Goal: Find specific page/section: Find specific page/section

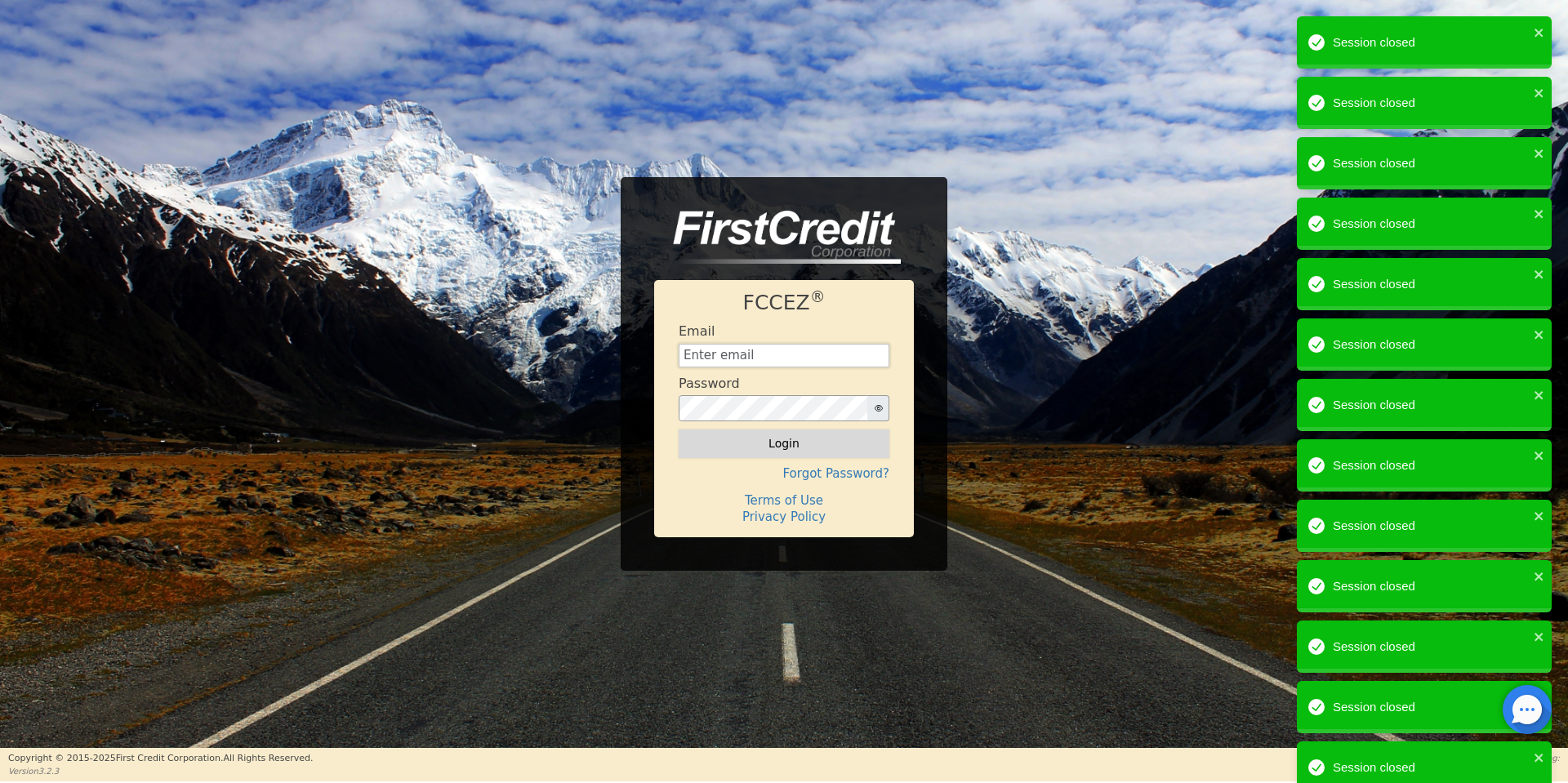
type input "[EMAIL_ADDRESS][DOMAIN_NAME]"
click at [822, 450] on button "Login" at bounding box center [784, 444] width 211 height 28
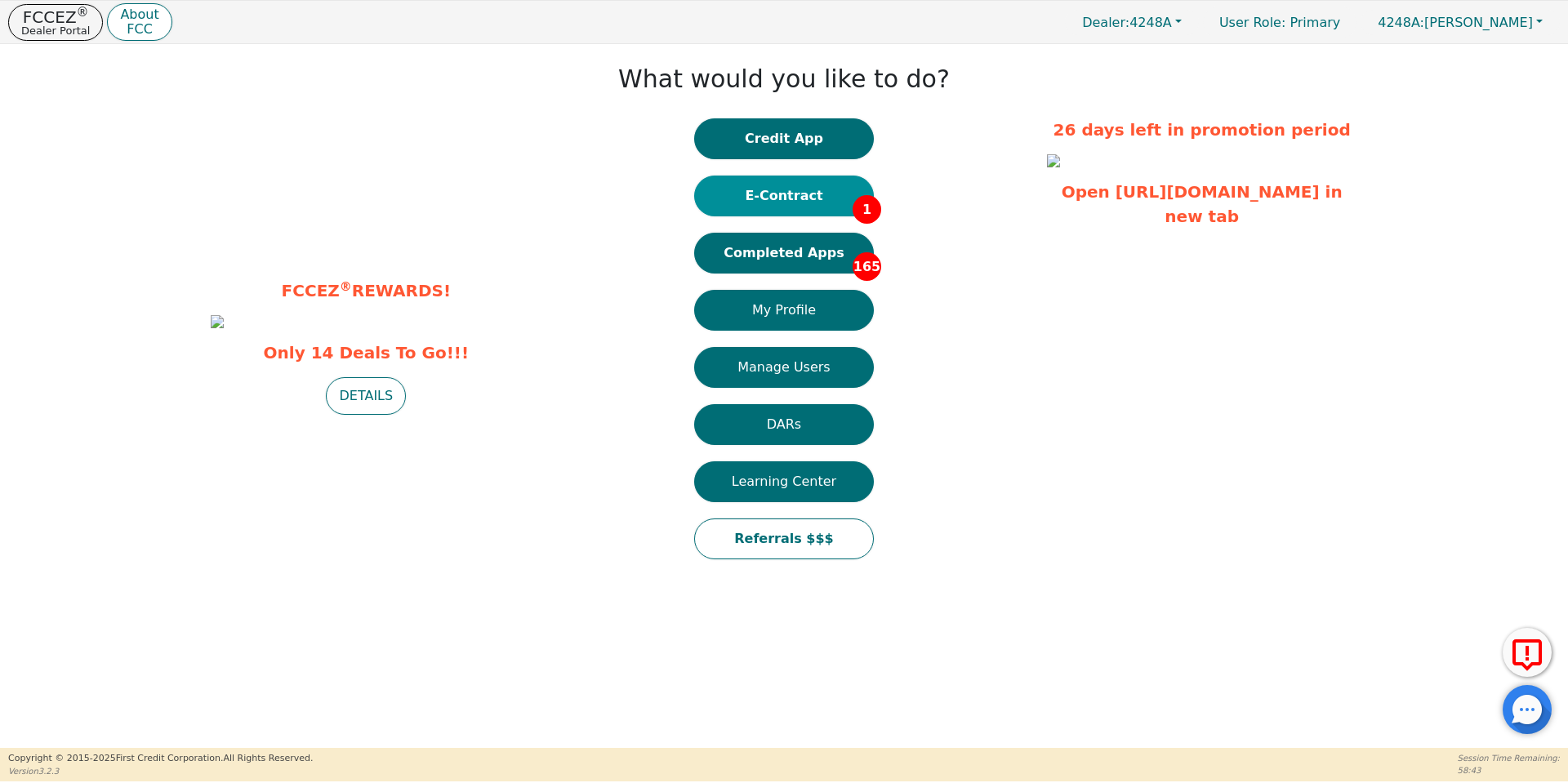
click at [755, 191] on button "E-Contract 1" at bounding box center [784, 196] width 180 height 41
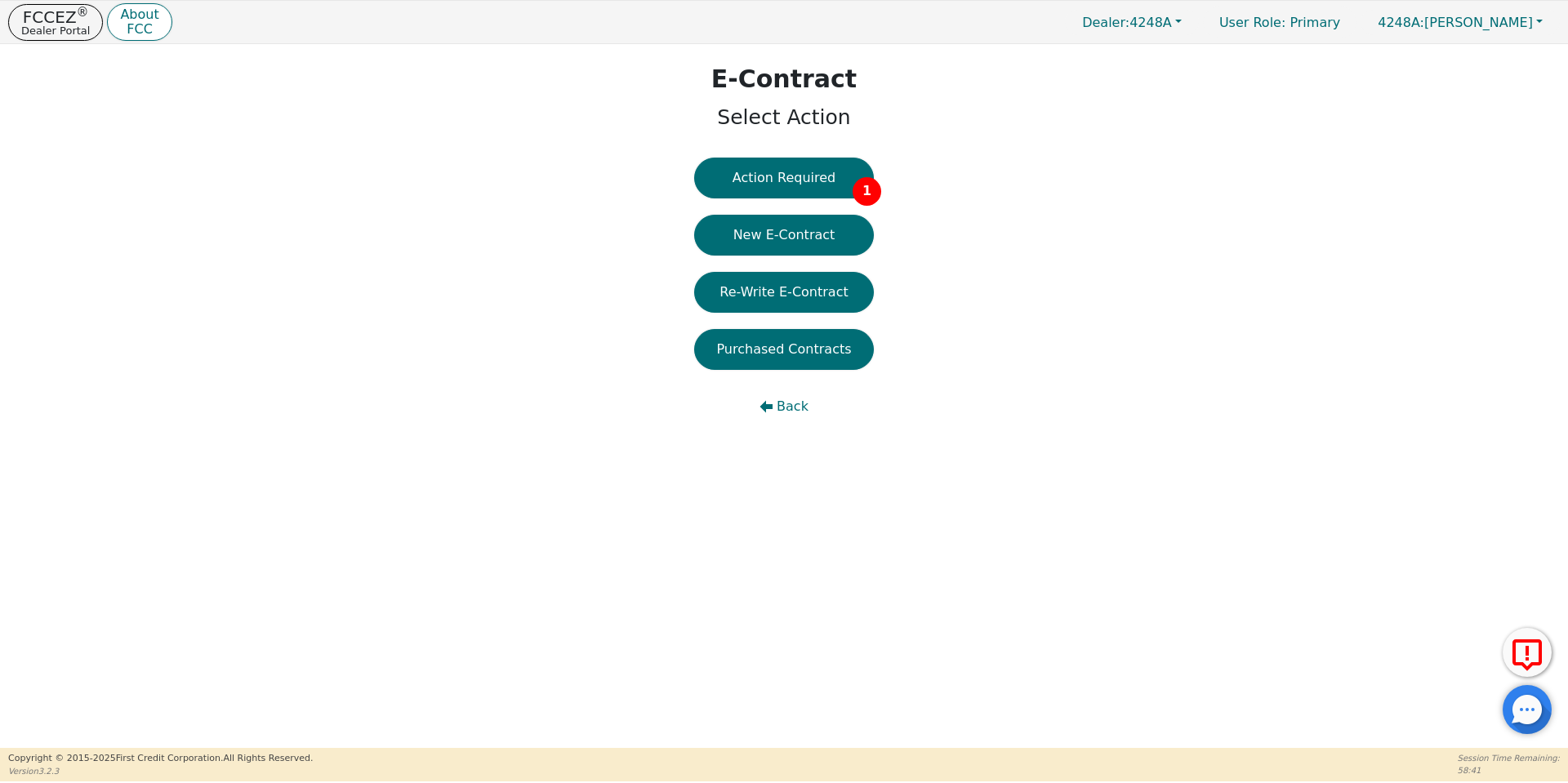
click at [755, 191] on button "Action Required 1" at bounding box center [784, 178] width 180 height 41
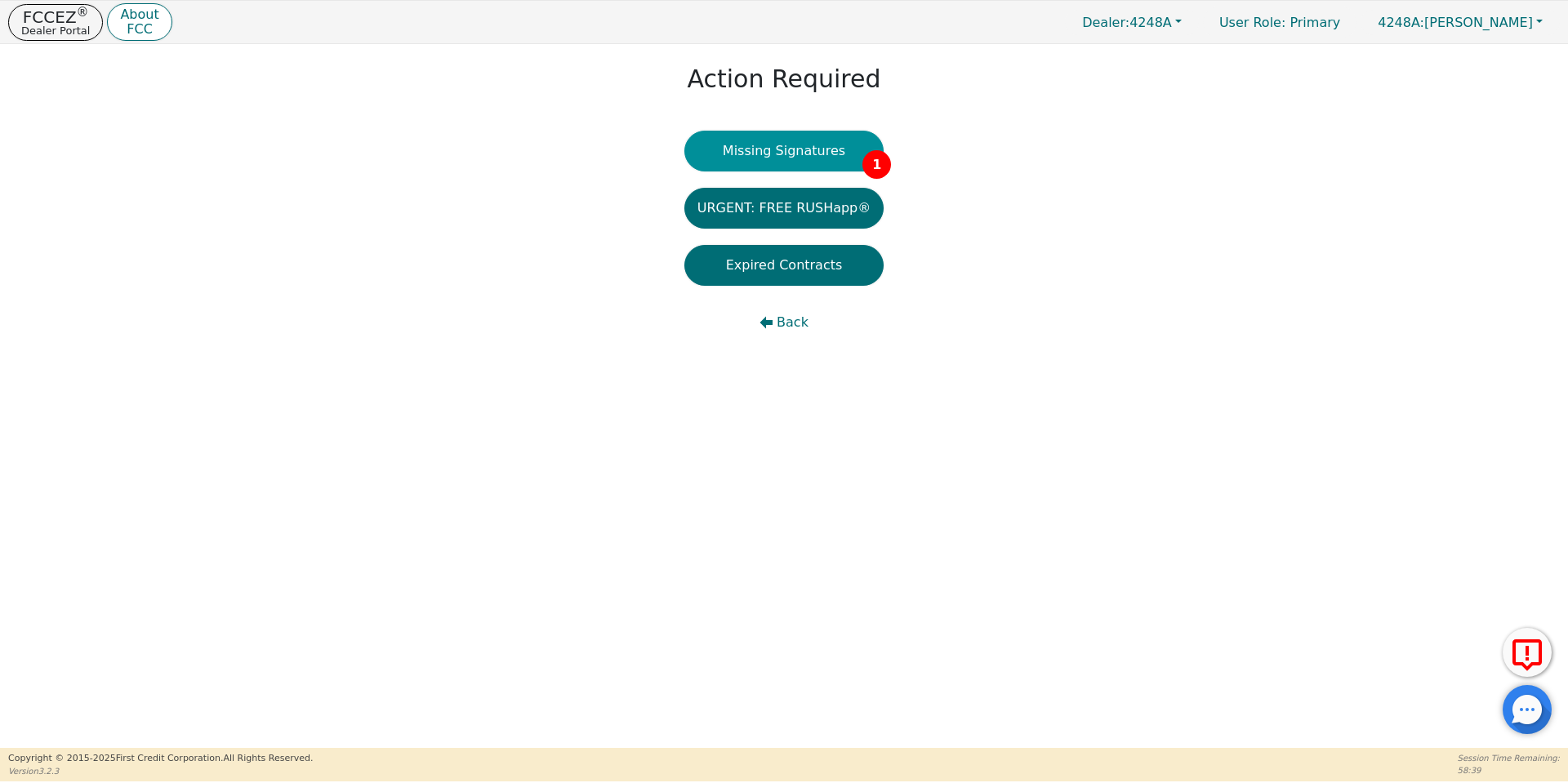
click at [771, 151] on button "Missing Signatures 1" at bounding box center [785, 151] width 200 height 41
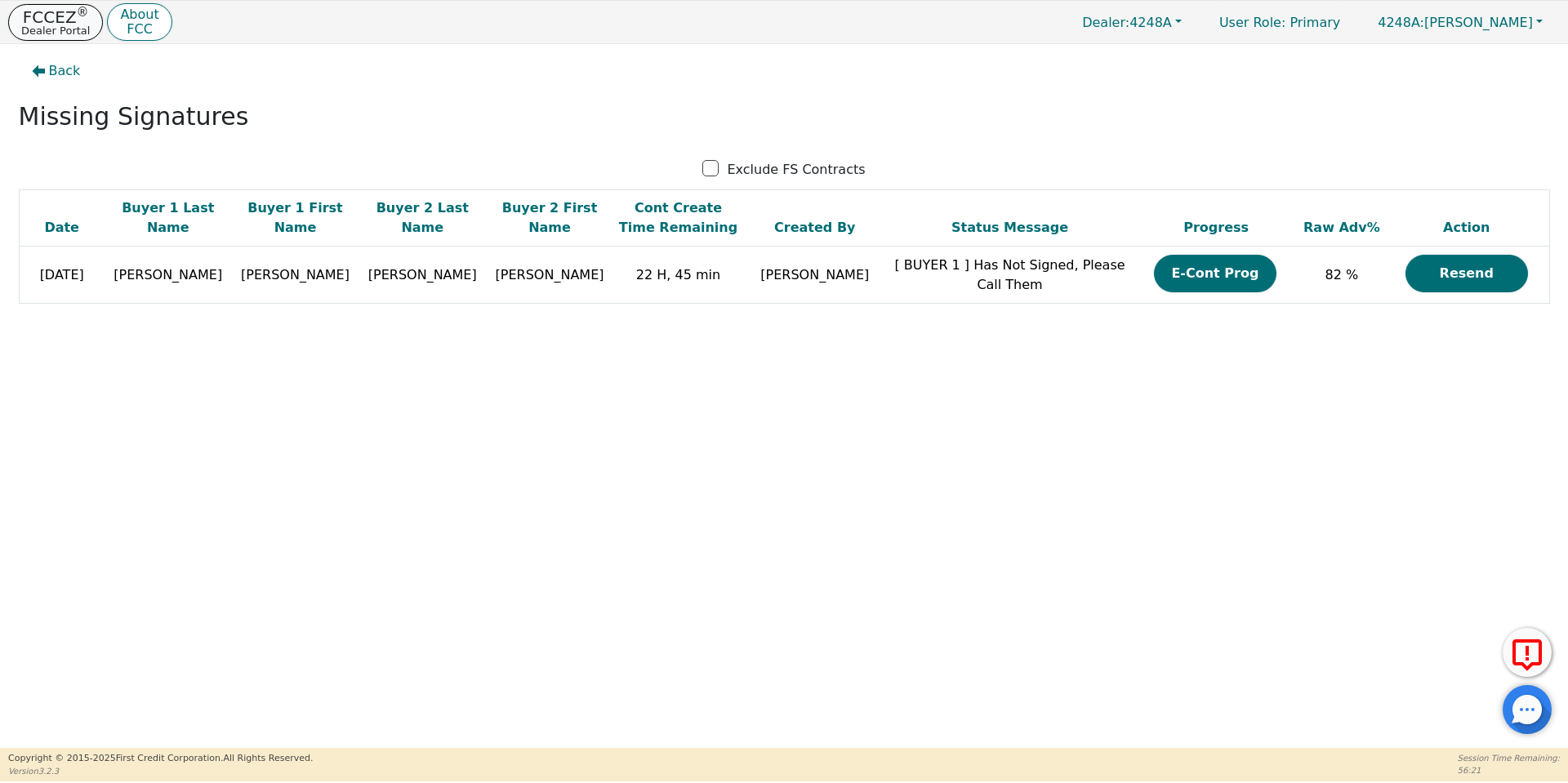
click at [43, 4] on button "FCCEZ ® Dealer Portal" at bounding box center [54, 22] width 94 height 37
